Goal: Download file/media

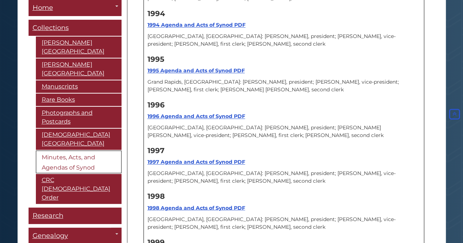
scroll to position [7650, 0]
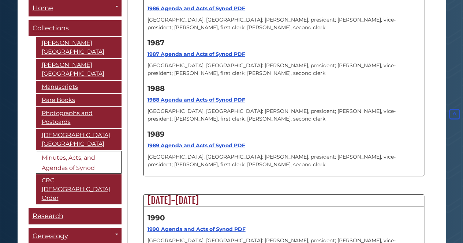
scroll to position [6954, 0]
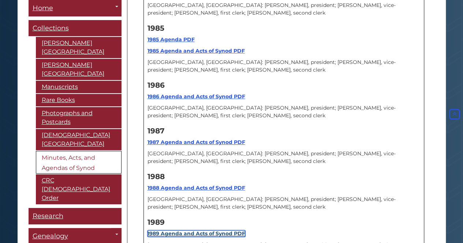
click at [183, 231] on strong "1989 Agenda and Acts of Synod PDF" at bounding box center [197, 234] width 98 height 7
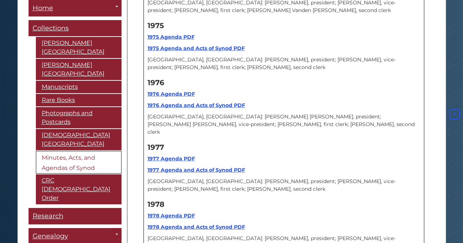
scroll to position [6332, 0]
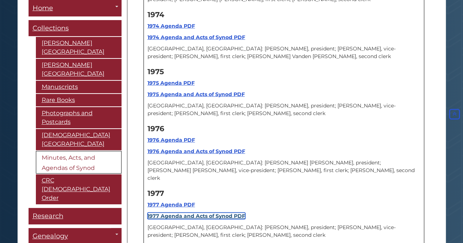
click at [176, 213] on strong "1977 Agenda and Acts of Synod PDF" at bounding box center [197, 216] width 98 height 7
